Goal: Find specific page/section

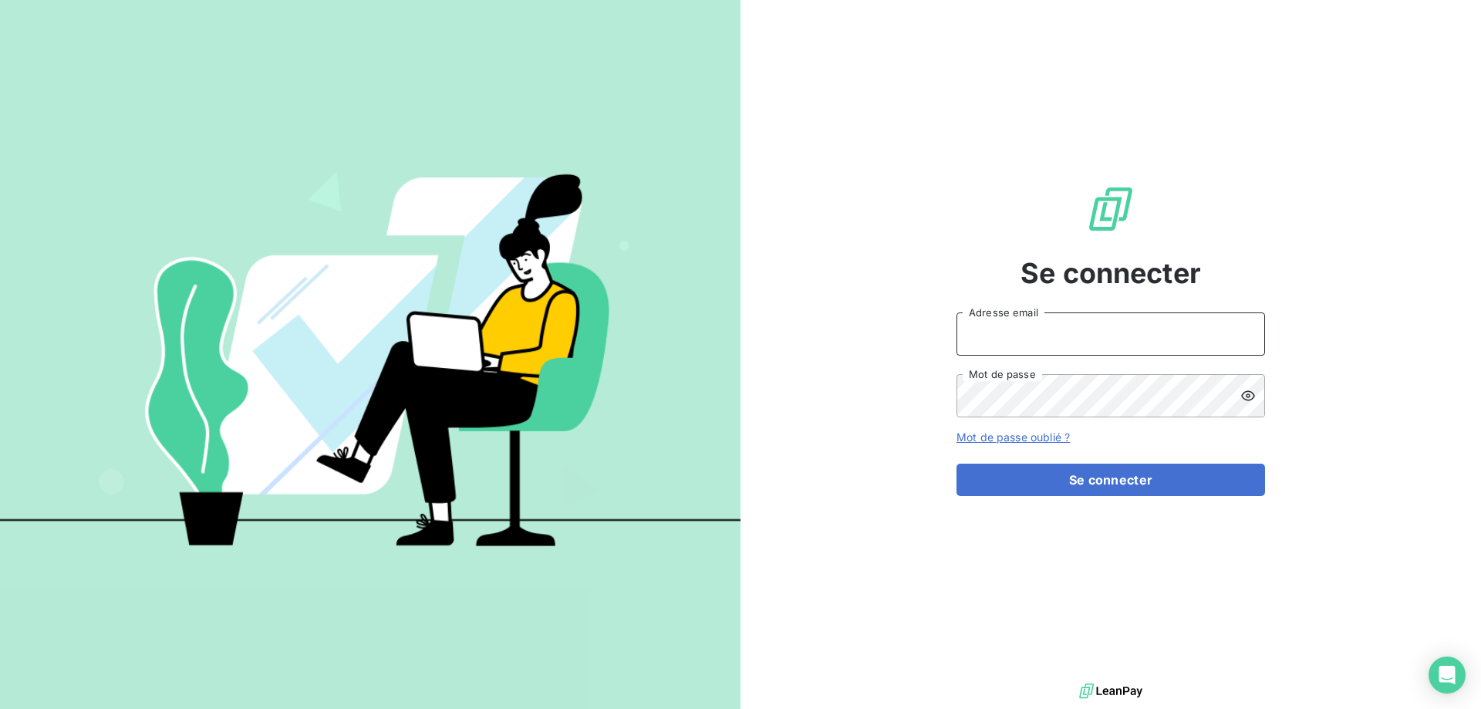
type input "[EMAIL_ADDRESS][DOMAIN_NAME]"
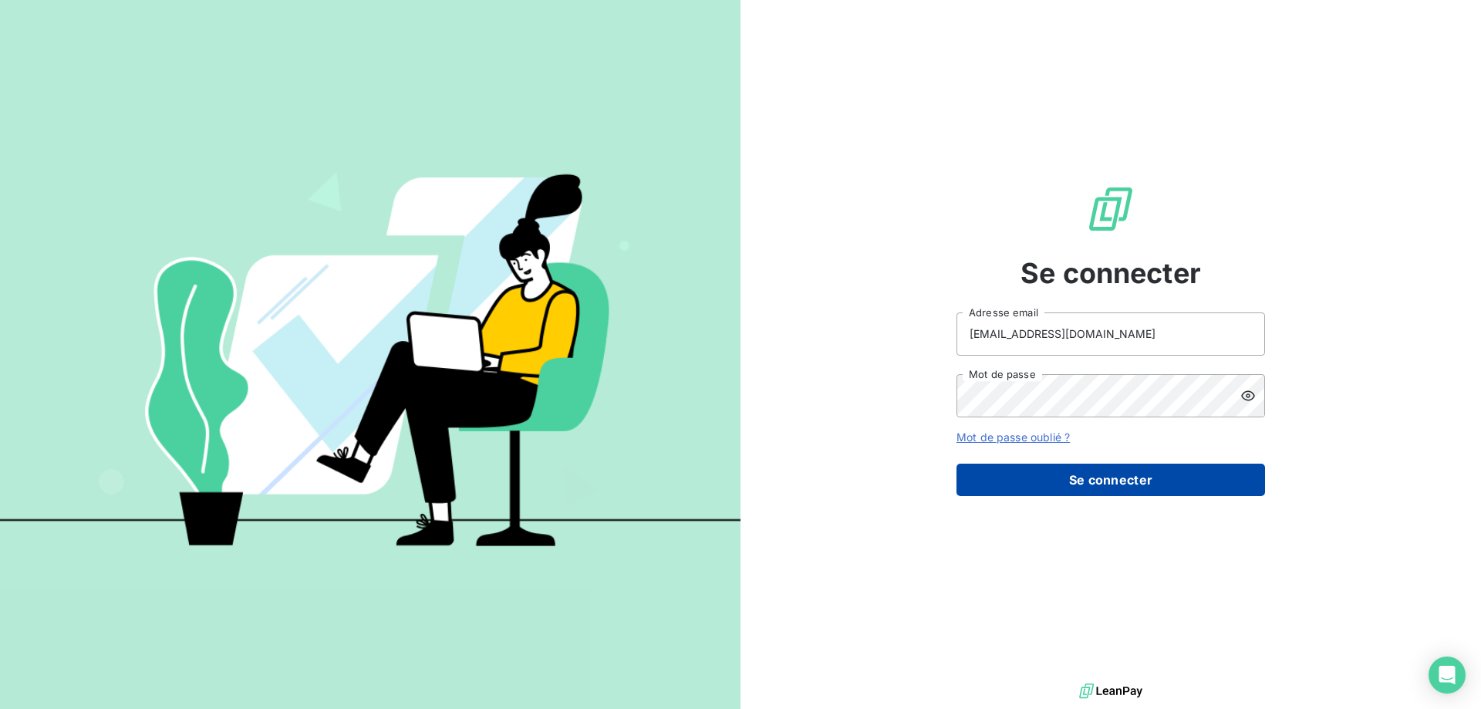
click at [1109, 495] on button "Se connecter" at bounding box center [1110, 480] width 309 height 32
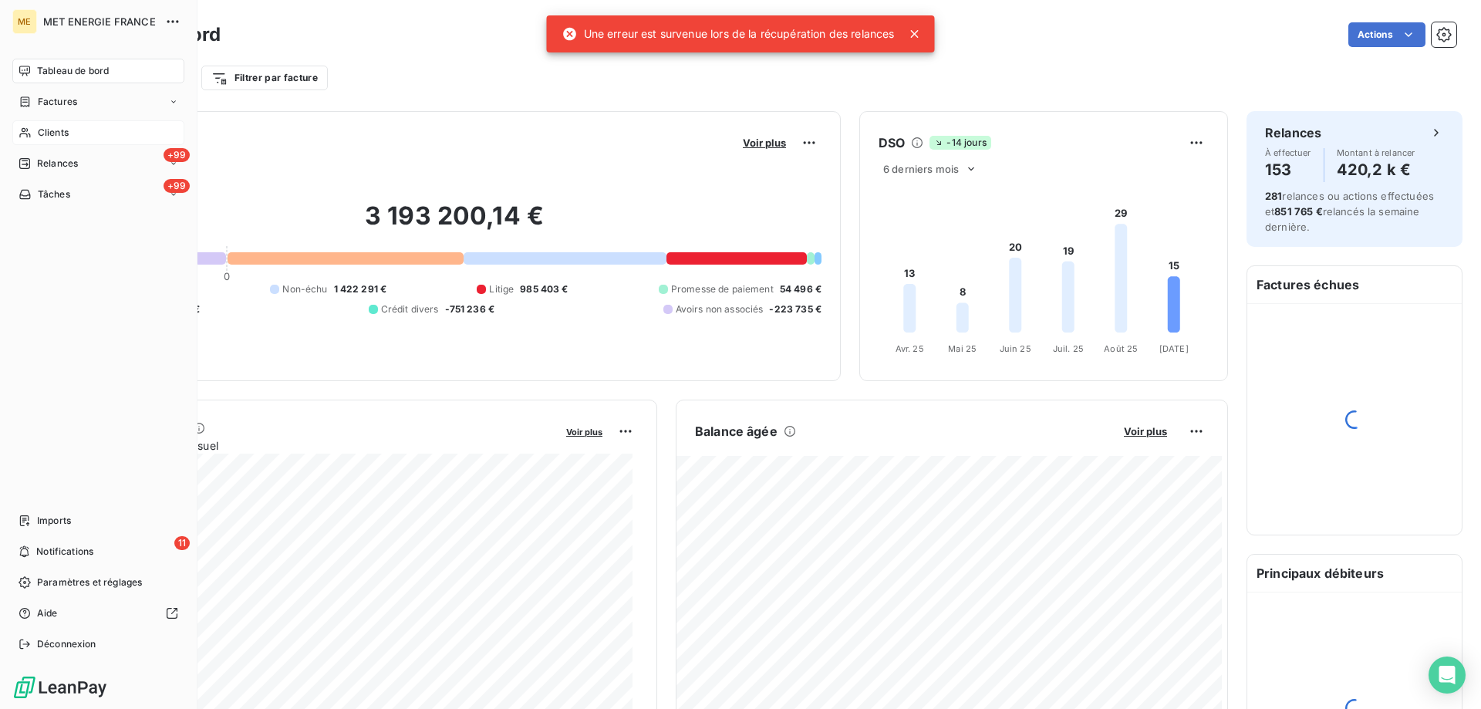
click at [46, 133] on span "Clients" at bounding box center [53, 133] width 31 height 14
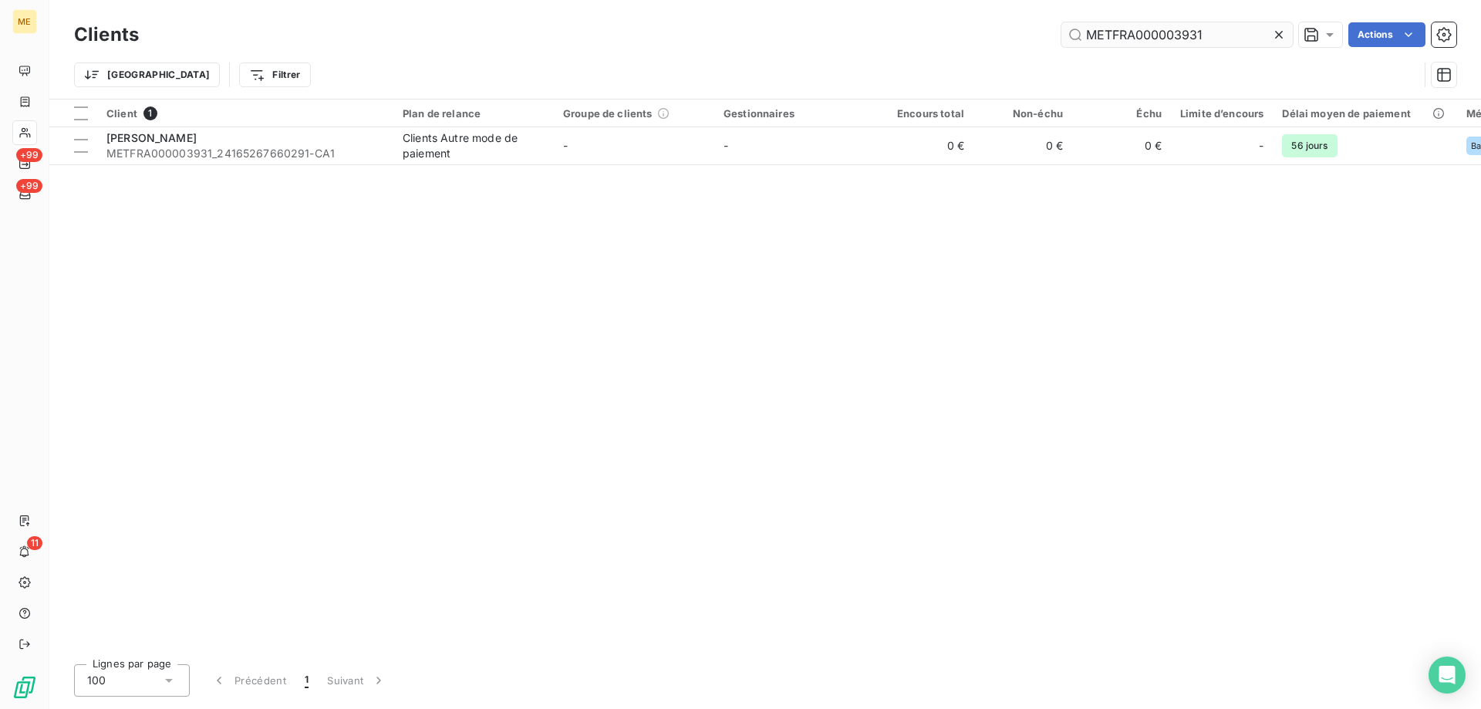
click at [1152, 41] on input "METFRA000003931" at bounding box center [1176, 34] width 231 height 25
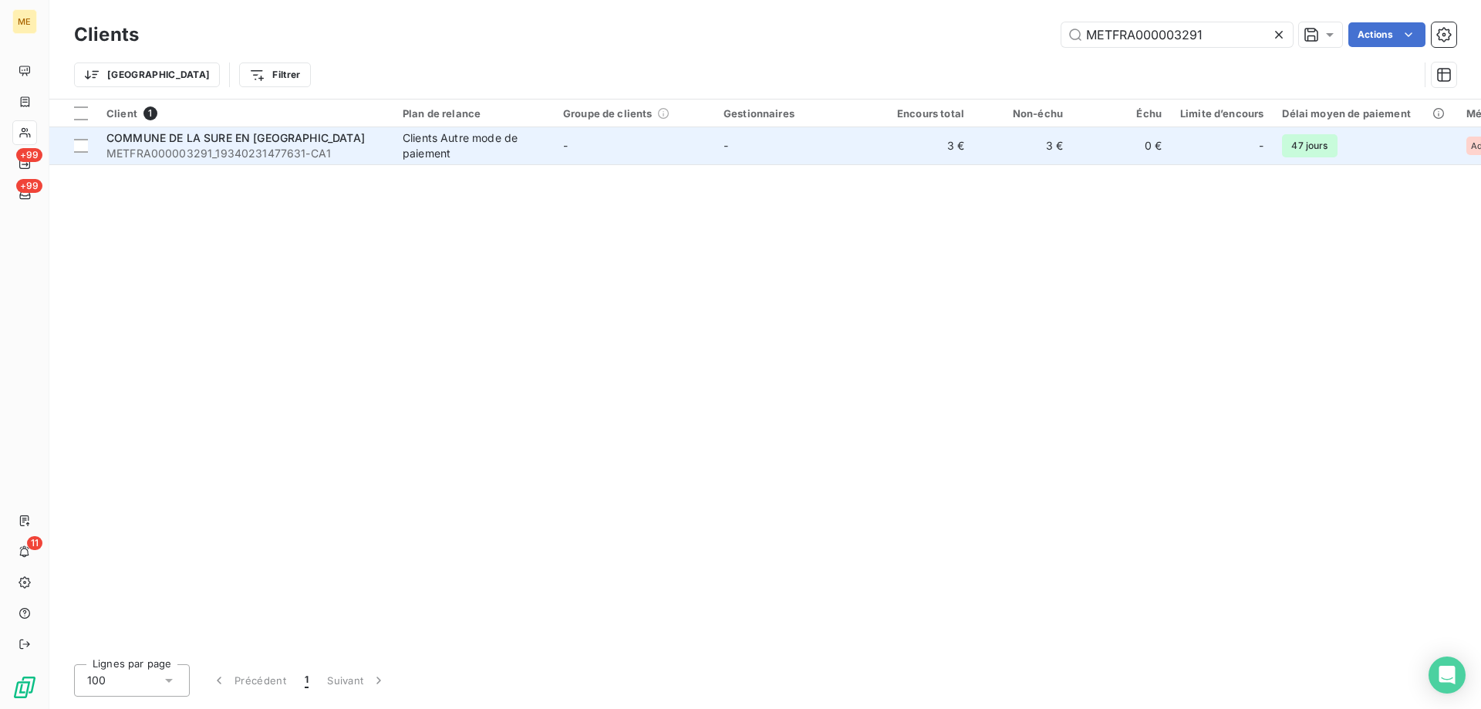
type input "METFRA000003291"
click at [288, 133] on span "COMMUNE DE LA SURE EN [GEOGRAPHIC_DATA]" at bounding box center [235, 137] width 258 height 13
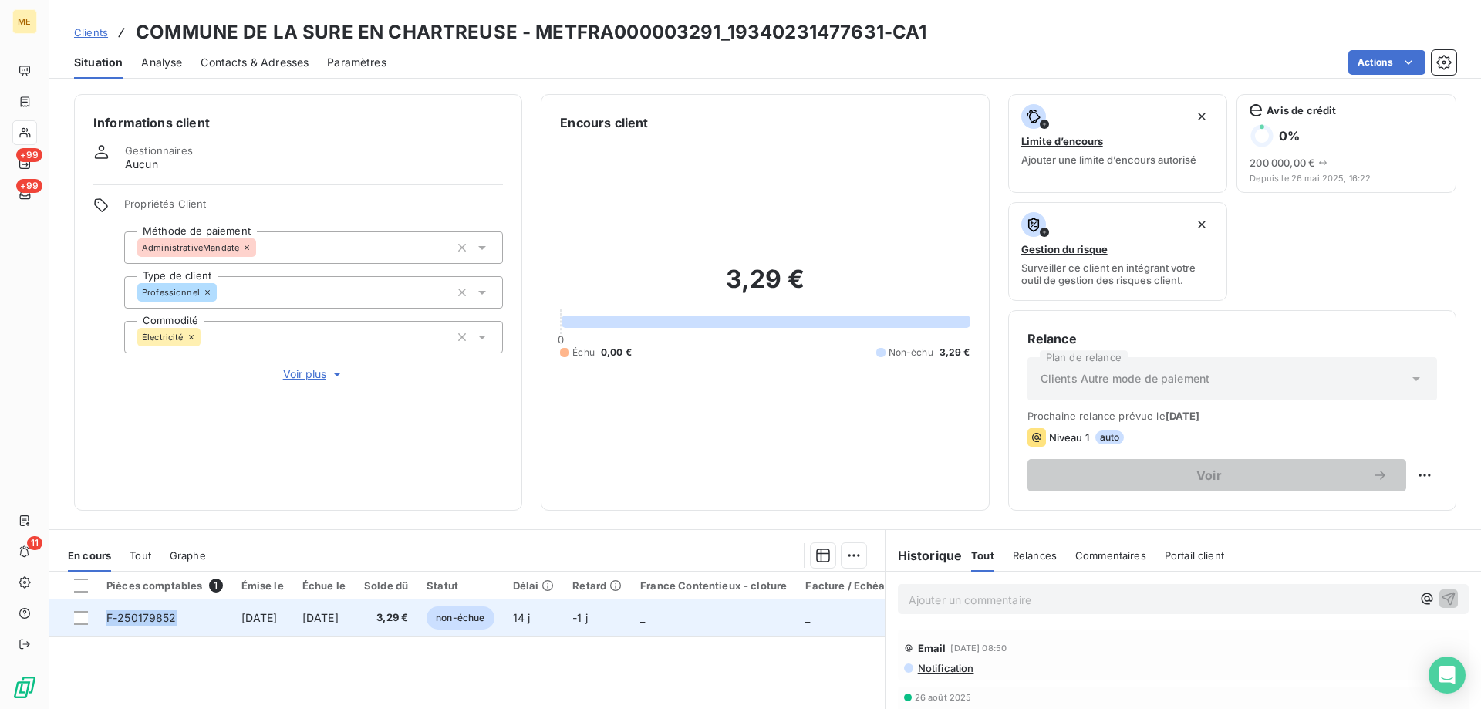
copy span "F-250179852"
drag, startPoint x: 182, startPoint y: 626, endPoint x: 101, endPoint y: 618, distance: 81.4
click at [101, 618] on td "F-250179852" at bounding box center [164, 617] width 135 height 37
